Goal: Task Accomplishment & Management: Use online tool/utility

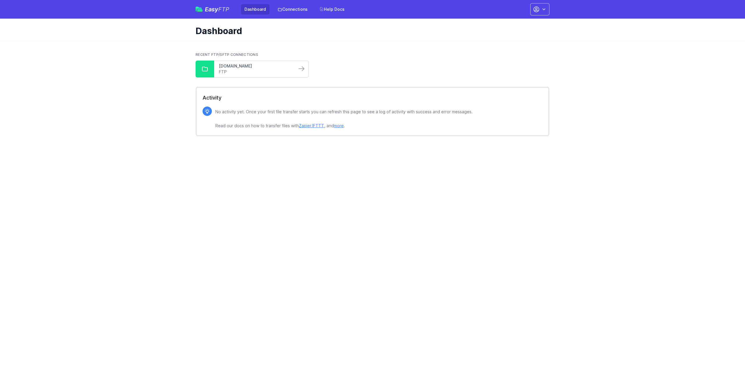
click at [233, 68] on link "[DOMAIN_NAME]" at bounding box center [255, 66] width 73 height 6
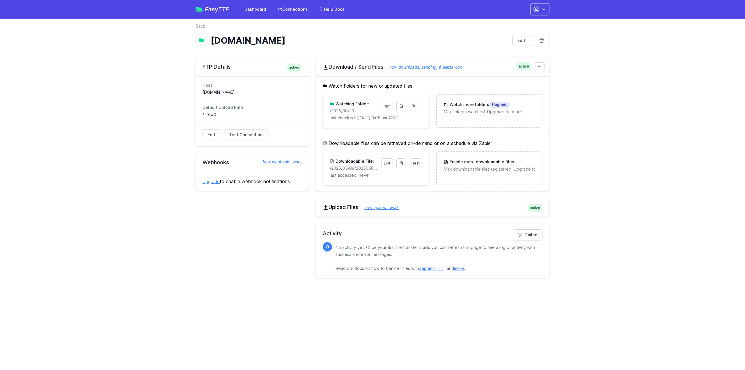
drag, startPoint x: 350, startPoint y: 111, endPoint x: 328, endPoint y: 112, distance: 21.6
click at [328, 112] on div "Test Logs Watching Folder: /2025/08/20 last checked: 8/21/2025 3:05 am AEST" at bounding box center [376, 111] width 106 height 34
copy p "/2025/08/20"
click at [399, 106] on icon at bounding box center [401, 106] width 5 height 5
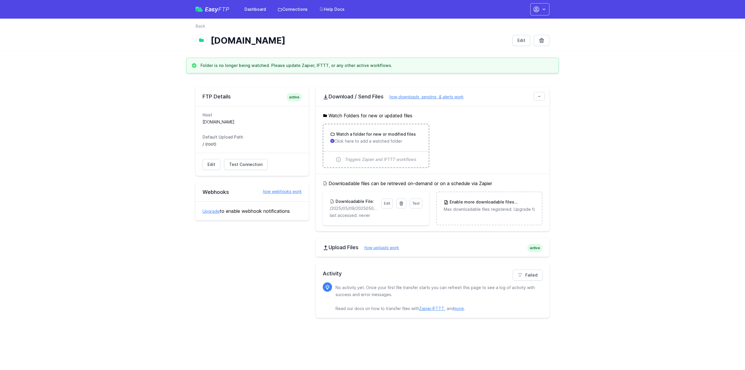
click at [388, 137] on div "Watch a folder for new or modified files Click here to add a watched folder" at bounding box center [375, 137] width 91 height 13
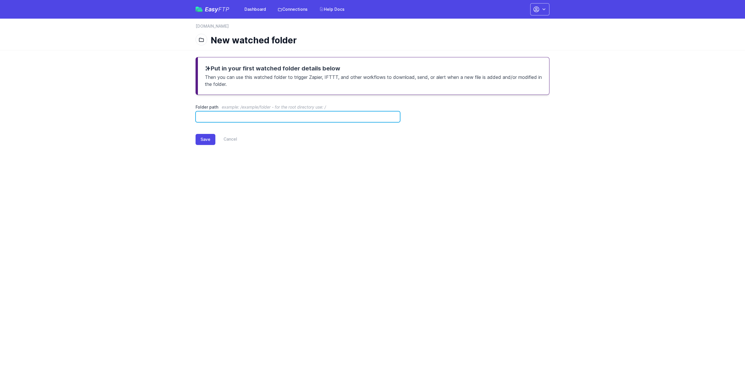
click at [285, 117] on input "Folder path example: /example/folder - for the root directory use: /" at bounding box center [298, 116] width 205 height 11
paste input "**********"
type input "**********"
click at [205, 136] on button "Save" at bounding box center [206, 139] width 20 height 11
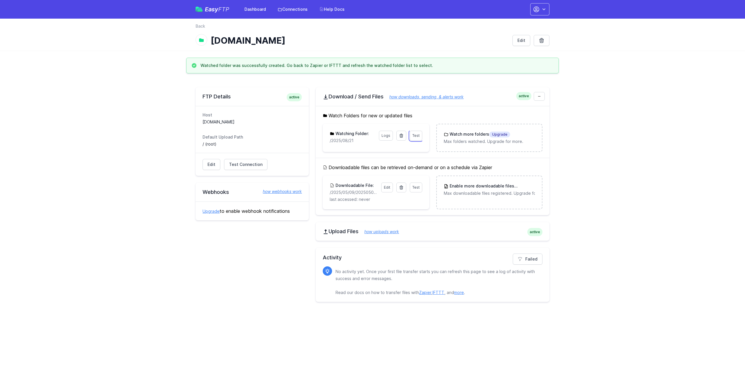
drag, startPoint x: 415, startPoint y: 137, endPoint x: 498, endPoint y: 101, distance: 90.7
click at [415, 138] on link "Test" at bounding box center [416, 136] width 13 height 10
